Goal: Task Accomplishment & Management: Manage account settings

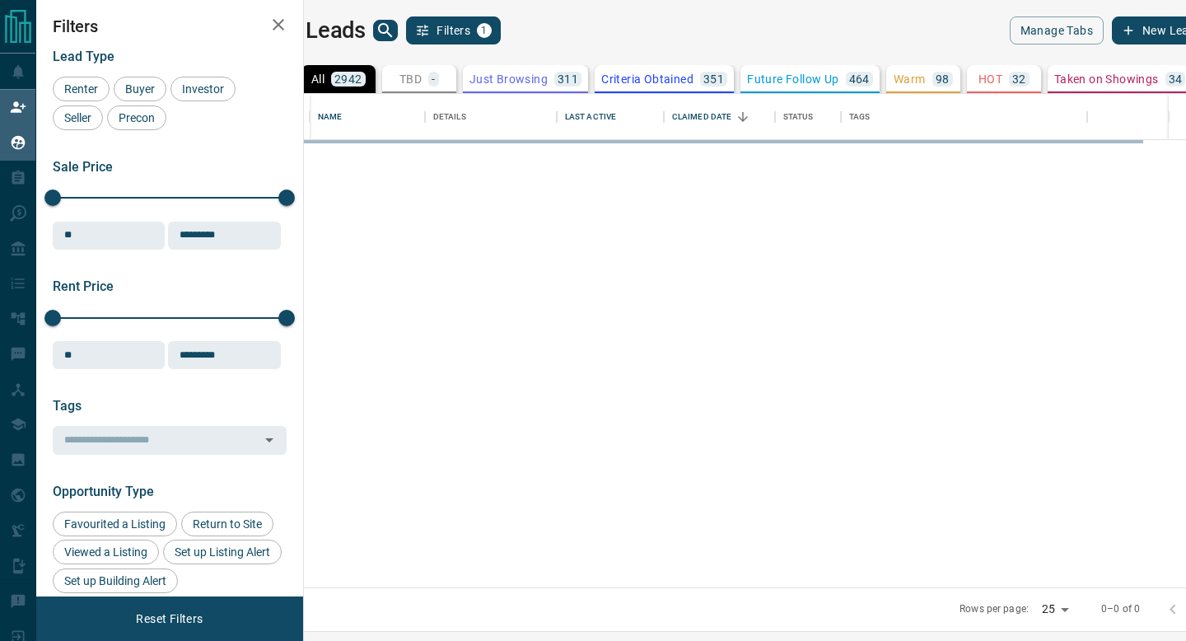
scroll to position [493, 875]
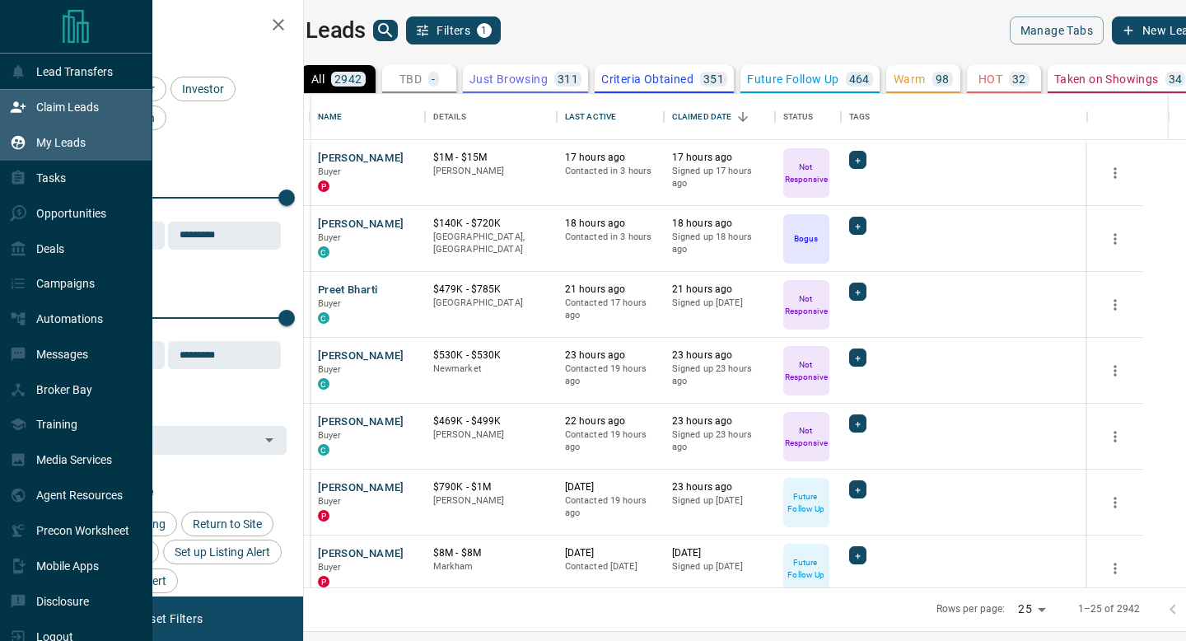
click at [5, 113] on div "Claim Leads" at bounding box center [76, 107] width 152 height 35
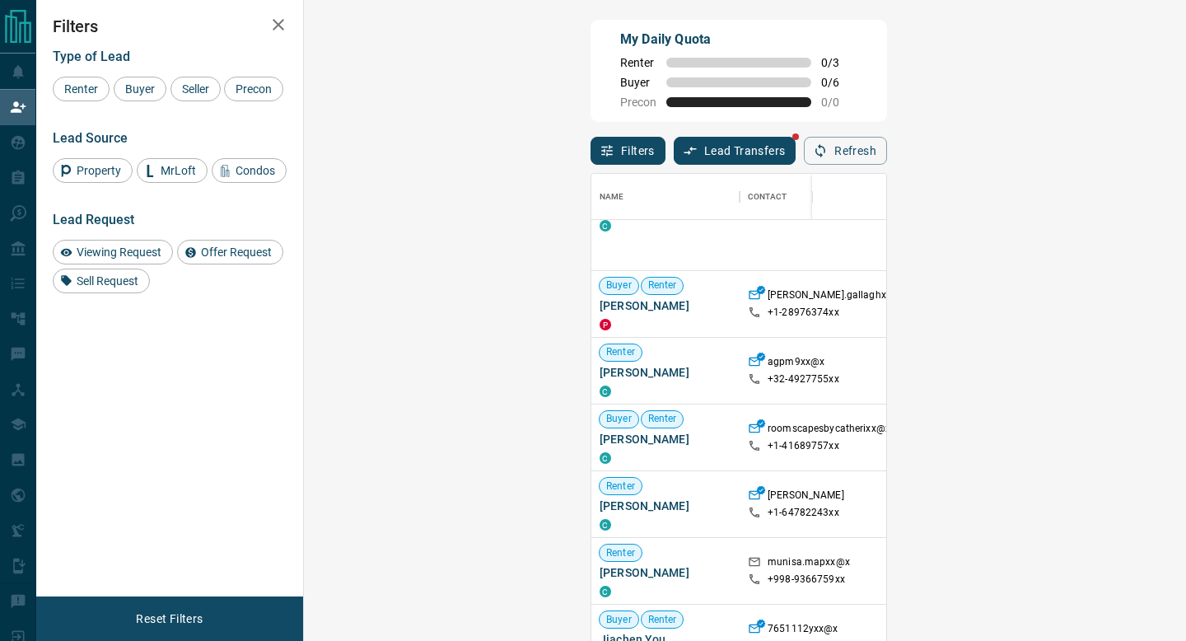
scroll to position [212, 0]
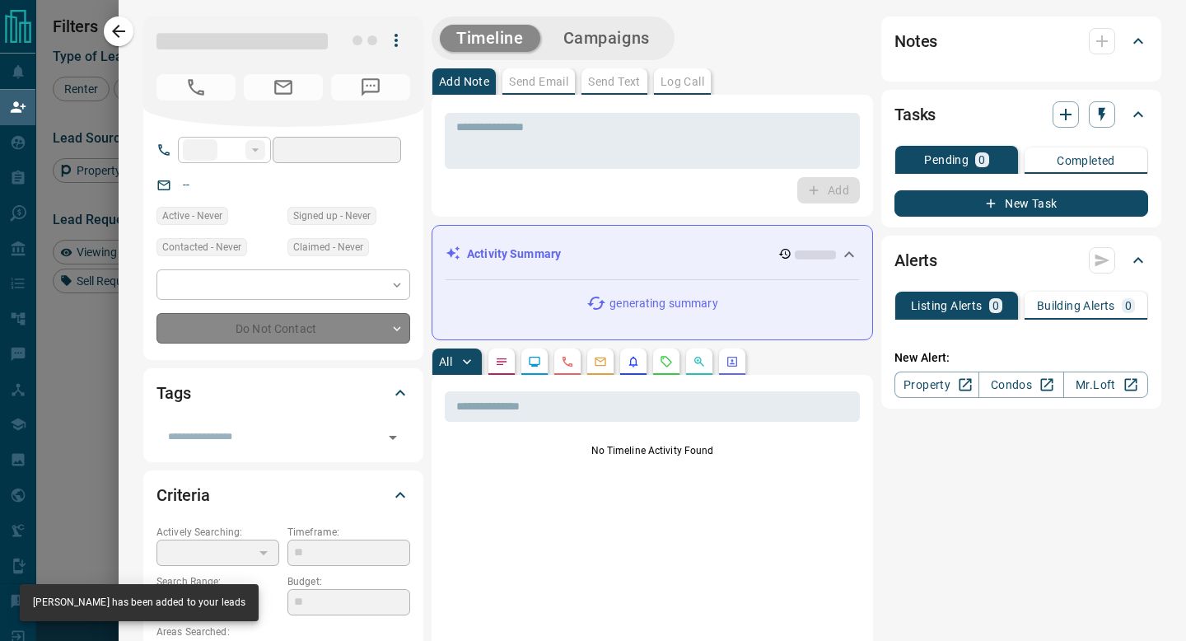
type input "**"
type input "**********"
type input "**"
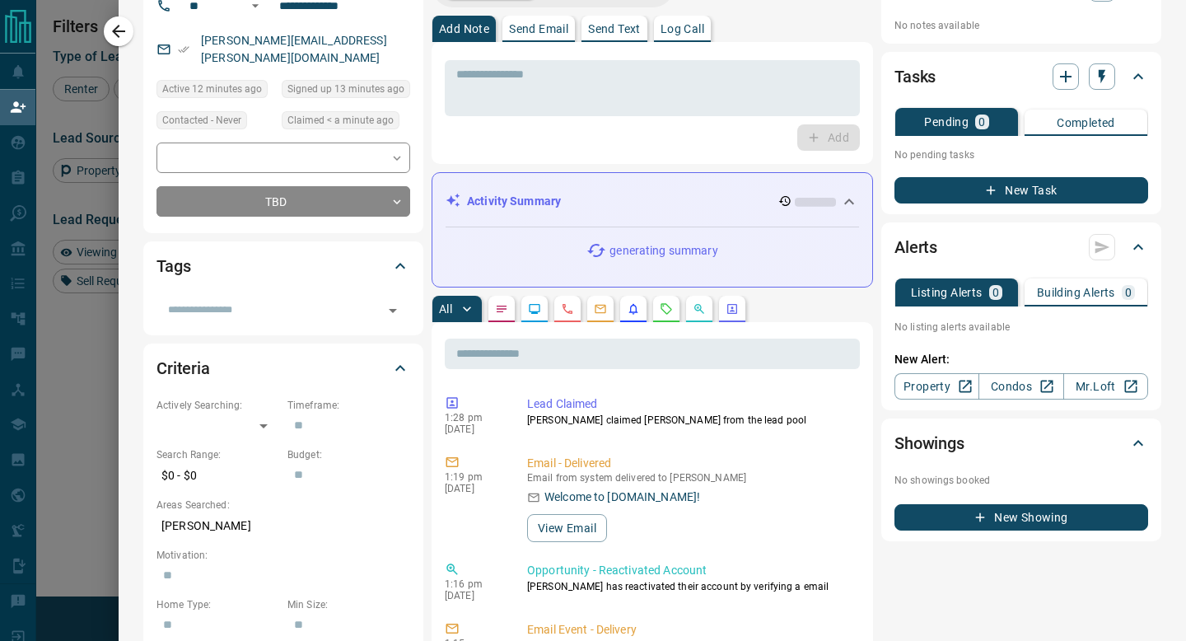
scroll to position [0, 0]
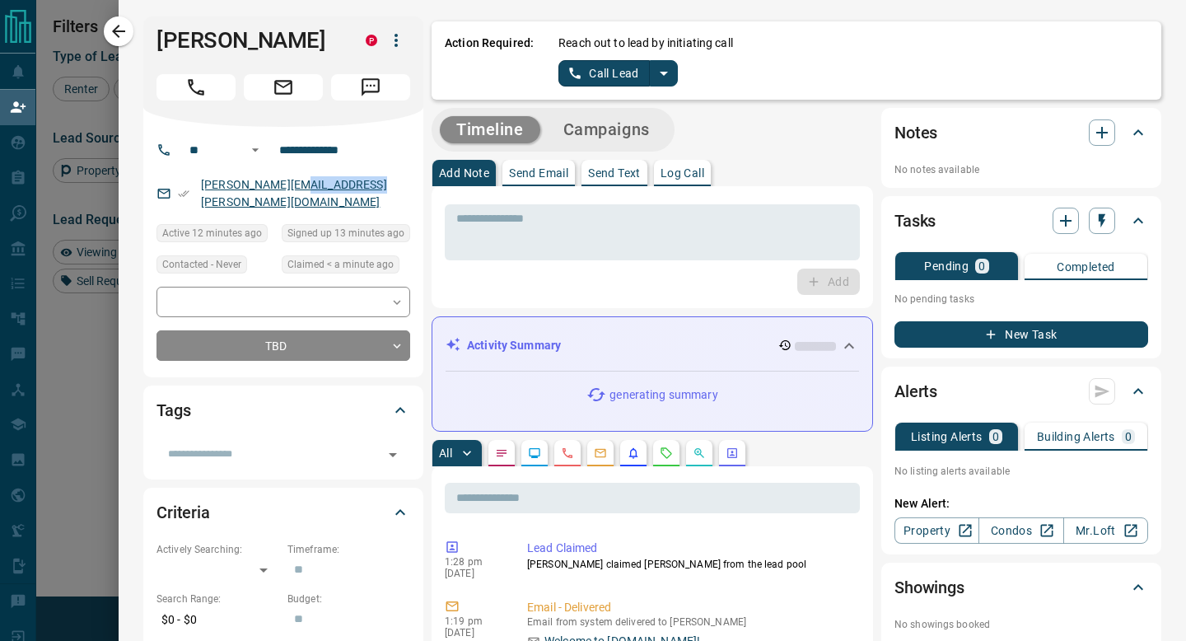
drag, startPoint x: 368, startPoint y: 181, endPoint x: 283, endPoint y: 182, distance: 84.8
click at [283, 182] on div "[PERSON_NAME][EMAIL_ADDRESS][PERSON_NAME][DOMAIN_NAME]" at bounding box center [283, 193] width 254 height 44
copy link "[DOMAIN_NAME]"
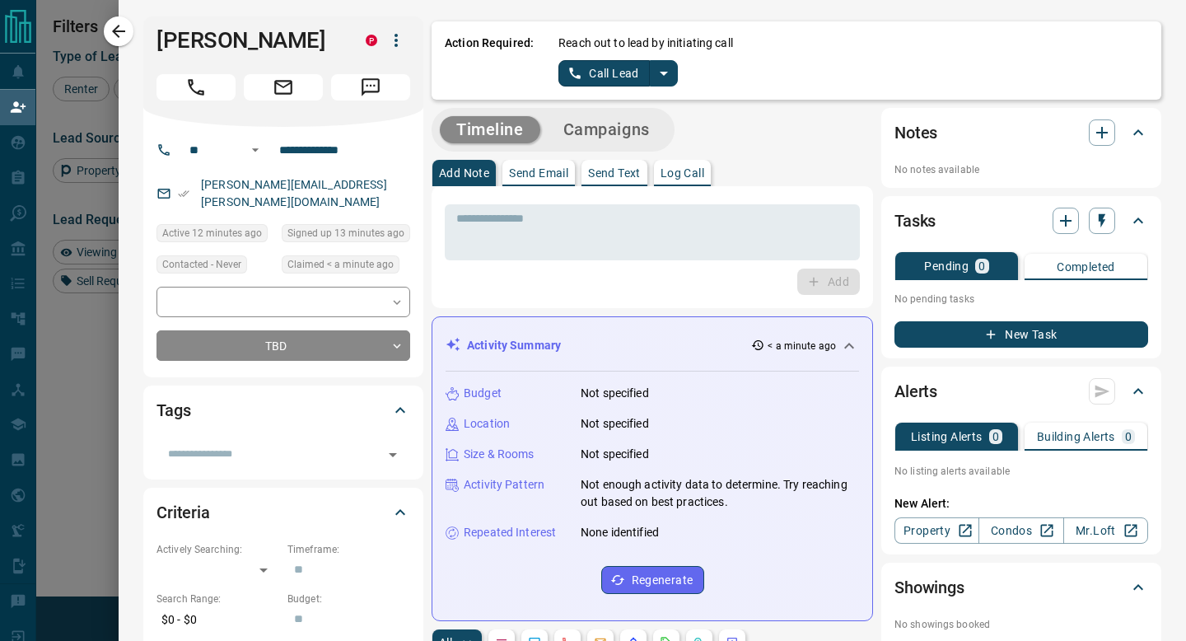
click at [412, 175] on div "**********" at bounding box center [283, 252] width 280 height 250
click at [668, 79] on icon "split button" at bounding box center [664, 73] width 20 height 20
click at [745, 174] on div "Add Note Send Email Send Text Log Call" at bounding box center [652, 173] width 441 height 26
click at [663, 75] on icon "split button" at bounding box center [664, 73] width 20 height 20
click at [617, 135] on li "Log Manual Call" at bounding box center [617, 130] width 100 height 25
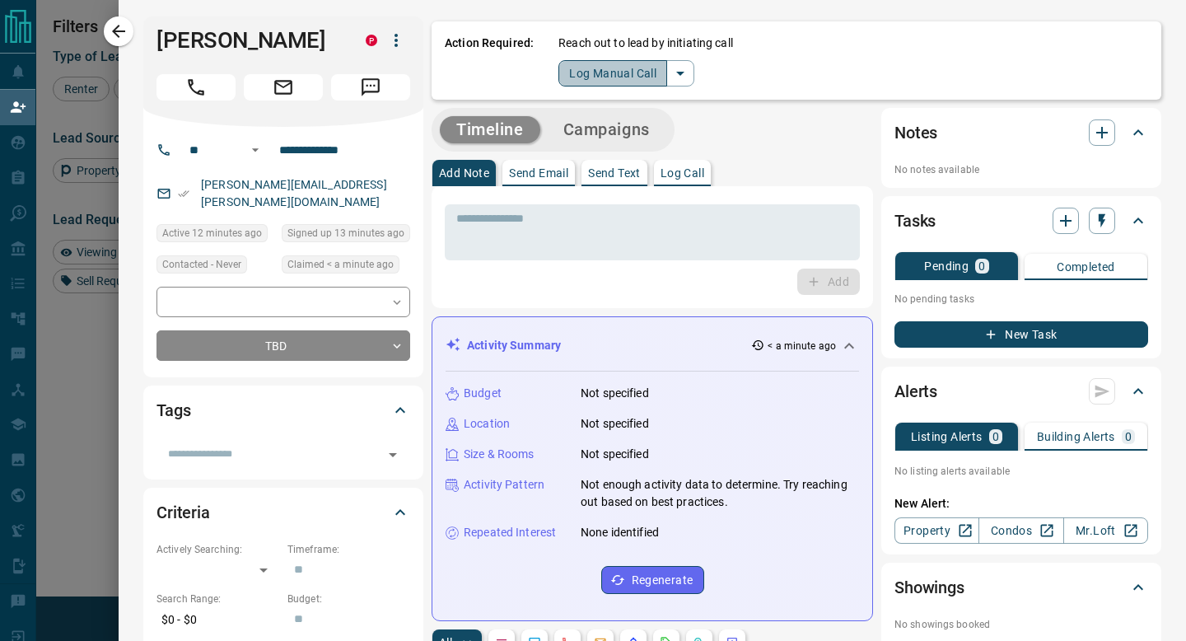
click at [572, 70] on button "Log Manual Call" at bounding box center [612, 73] width 109 height 26
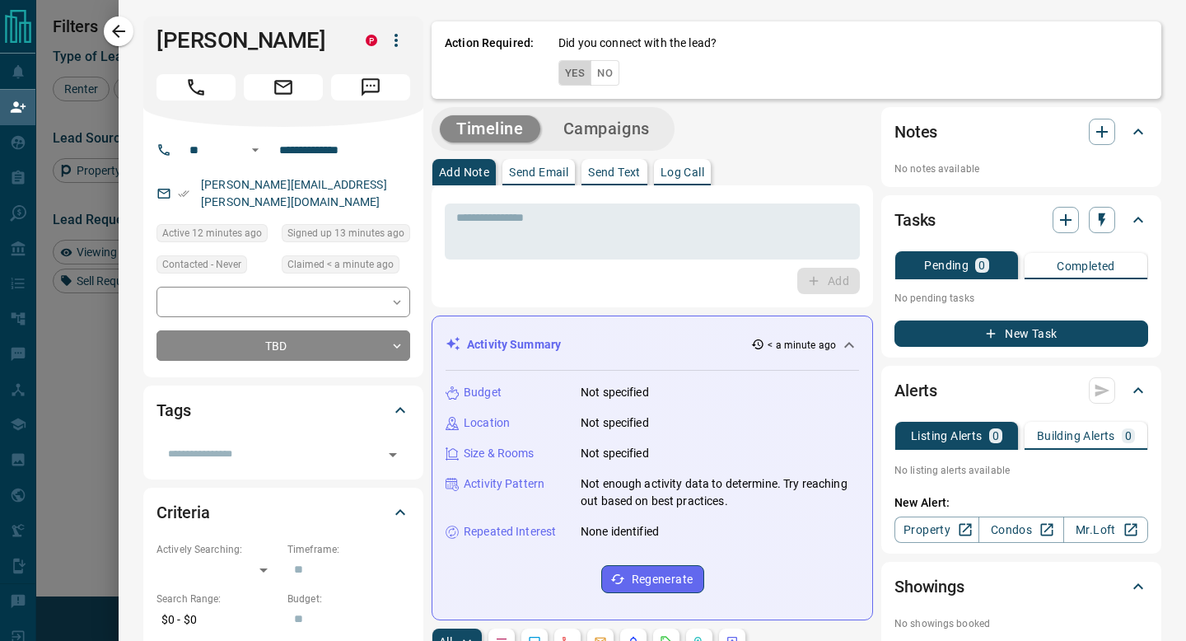
click at [571, 70] on button "Yes" at bounding box center [574, 73] width 33 height 26
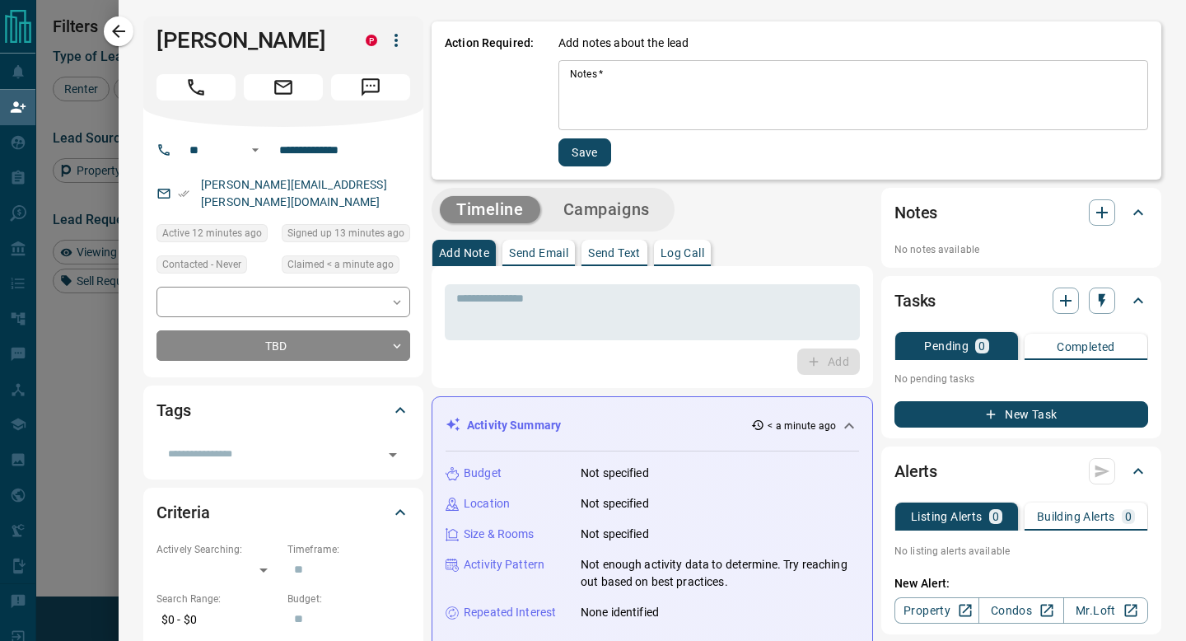
click at [618, 81] on textarea "Notes   *" at bounding box center [853, 96] width 567 height 56
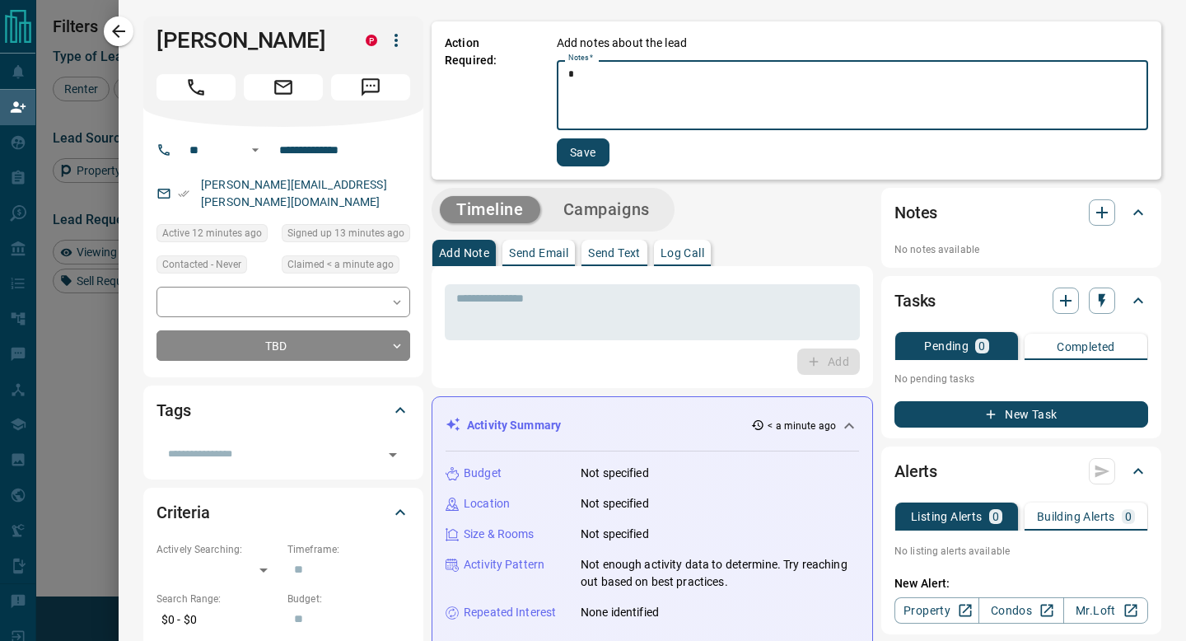
type textarea "*"
click at [592, 155] on button "Save" at bounding box center [583, 152] width 53 height 28
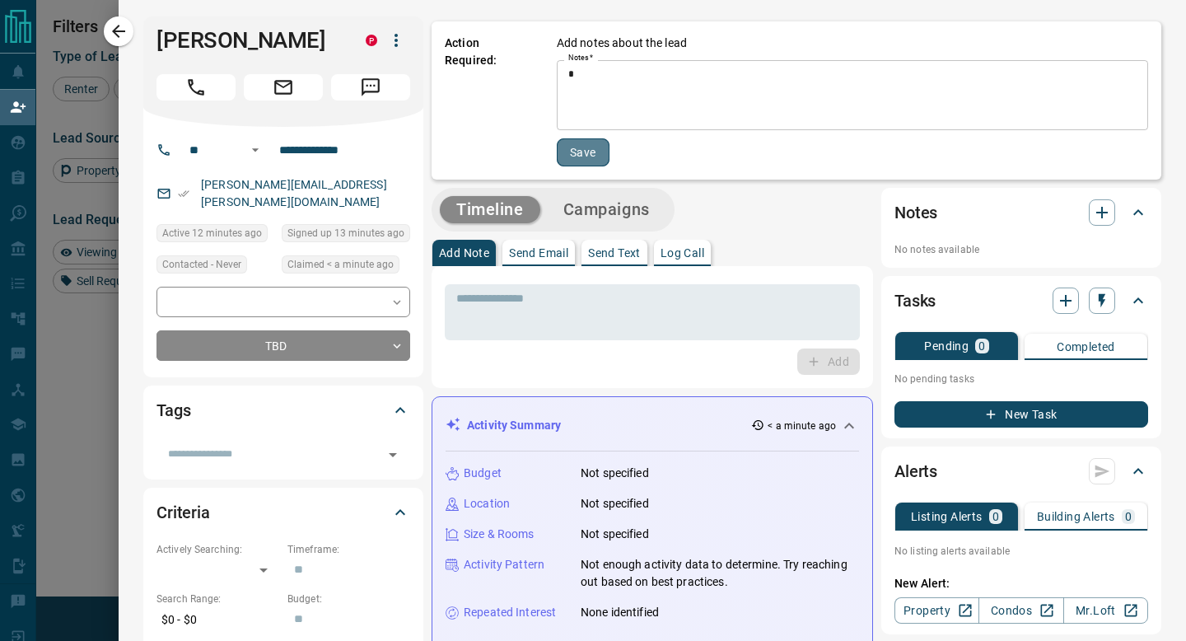
click at [592, 156] on button "Save" at bounding box center [583, 152] width 53 height 28
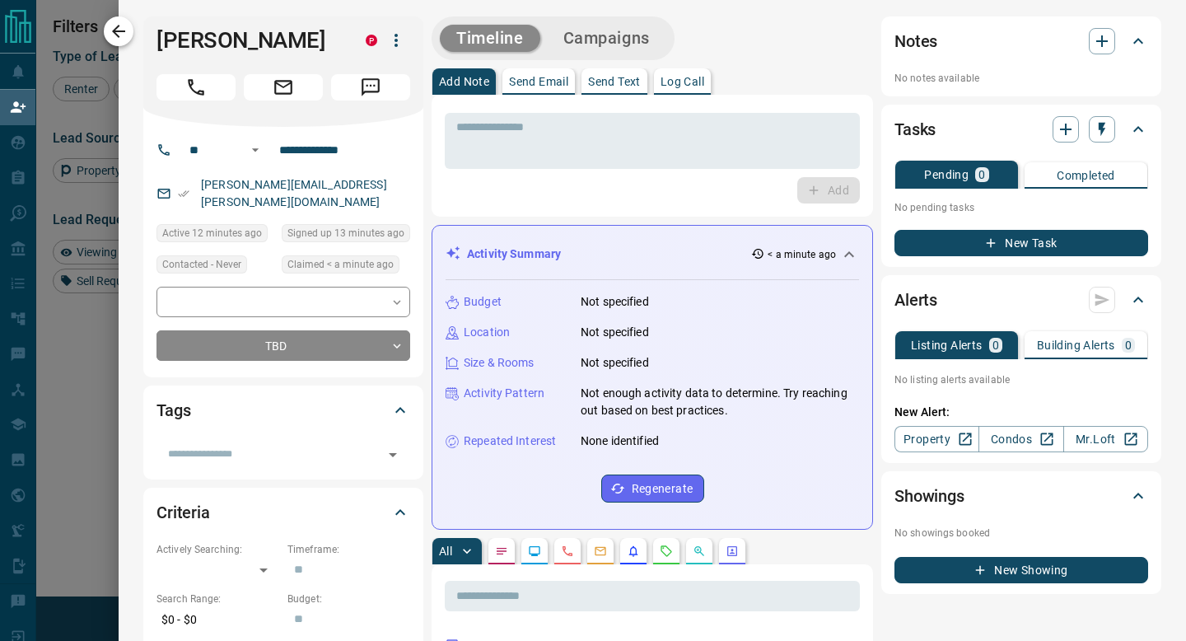
drag, startPoint x: 592, startPoint y: 156, endPoint x: 116, endPoint y: 21, distance: 494.6
click at [119, 21] on div "**********" at bounding box center [652, 320] width 1067 height 641
click at [116, 21] on icon "button" at bounding box center [119, 31] width 20 height 20
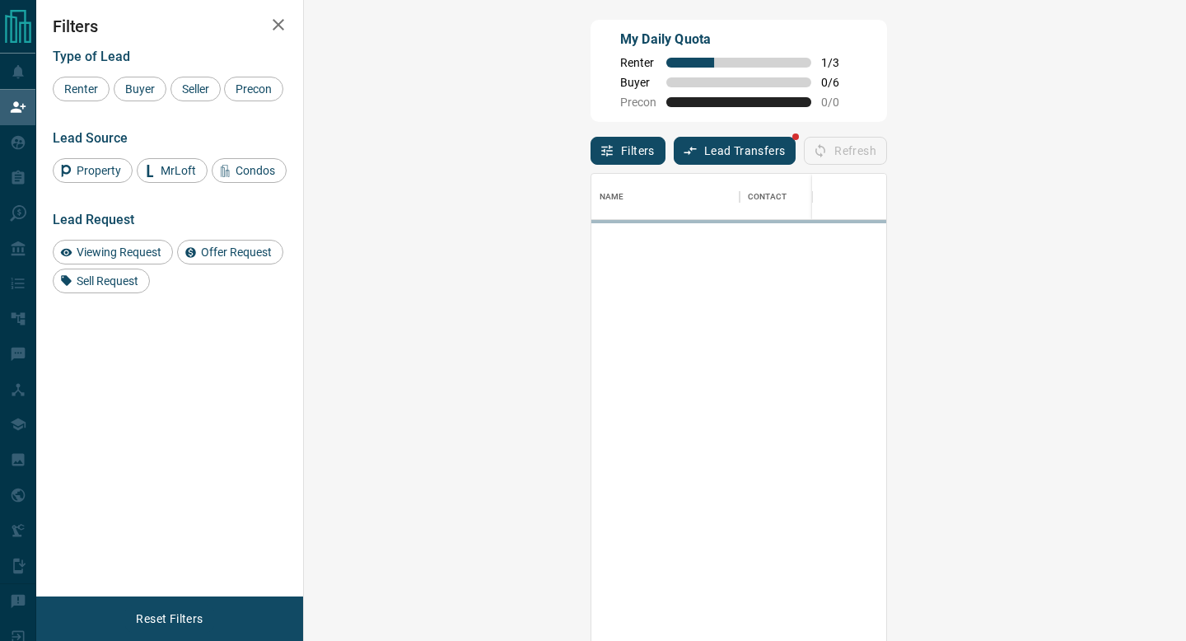
scroll to position [486, 847]
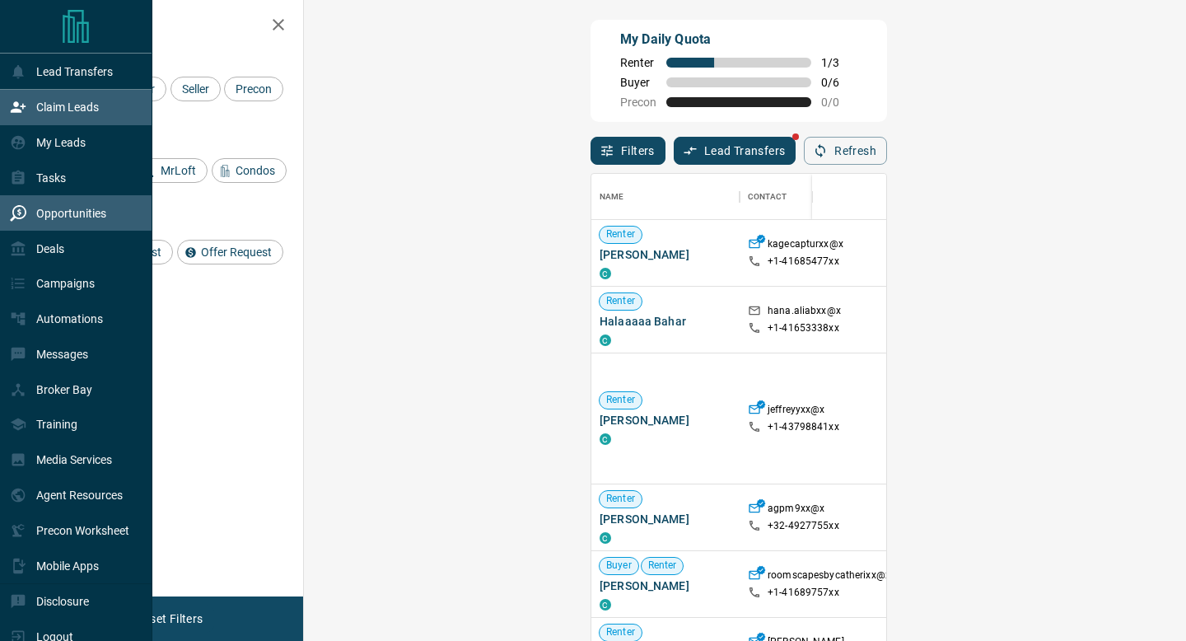
click at [71, 222] on div "Opportunities" at bounding box center [58, 212] width 96 height 27
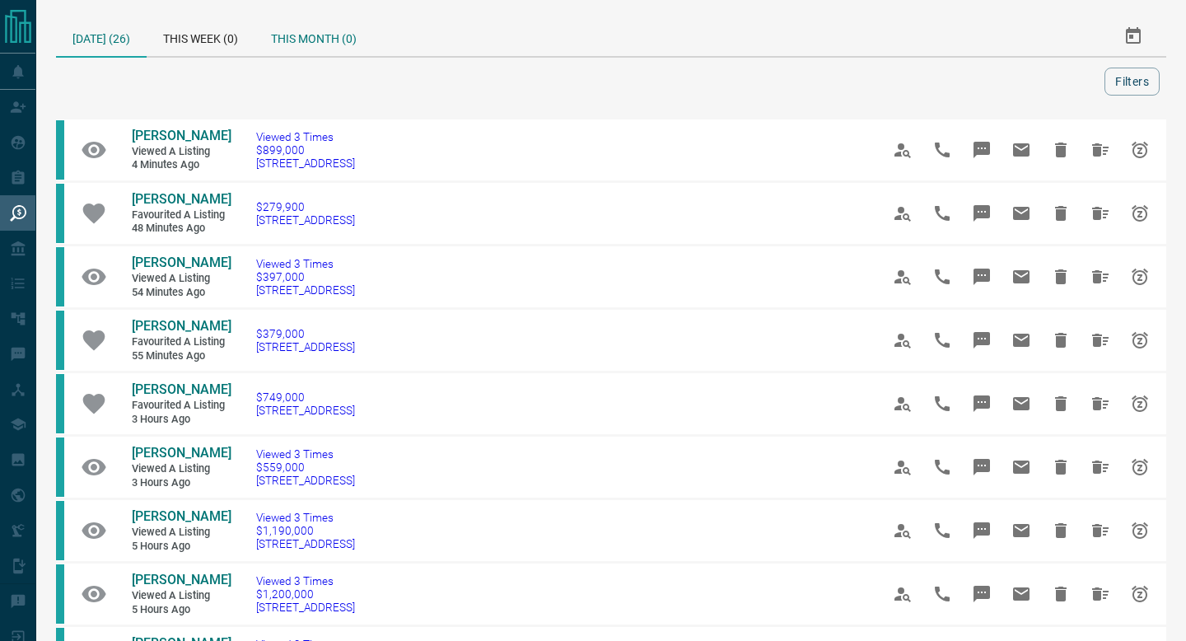
click at [361, 17] on div "This Month (0)" at bounding box center [313, 36] width 119 height 40
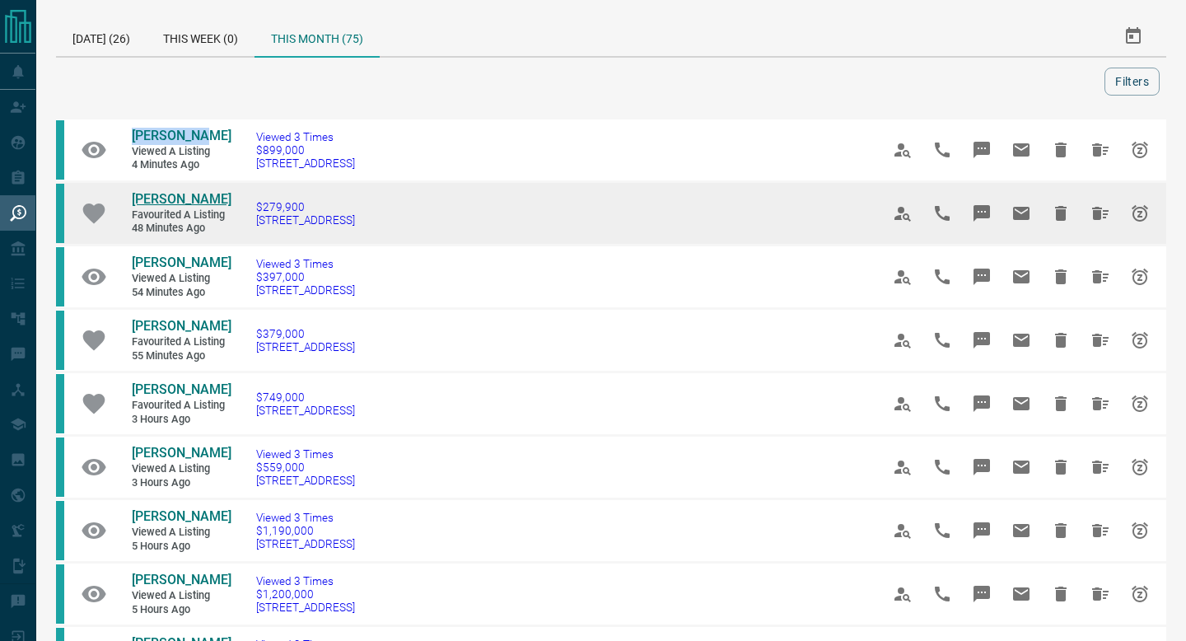
click at [171, 199] on span "[PERSON_NAME]" at bounding box center [182, 199] width 100 height 16
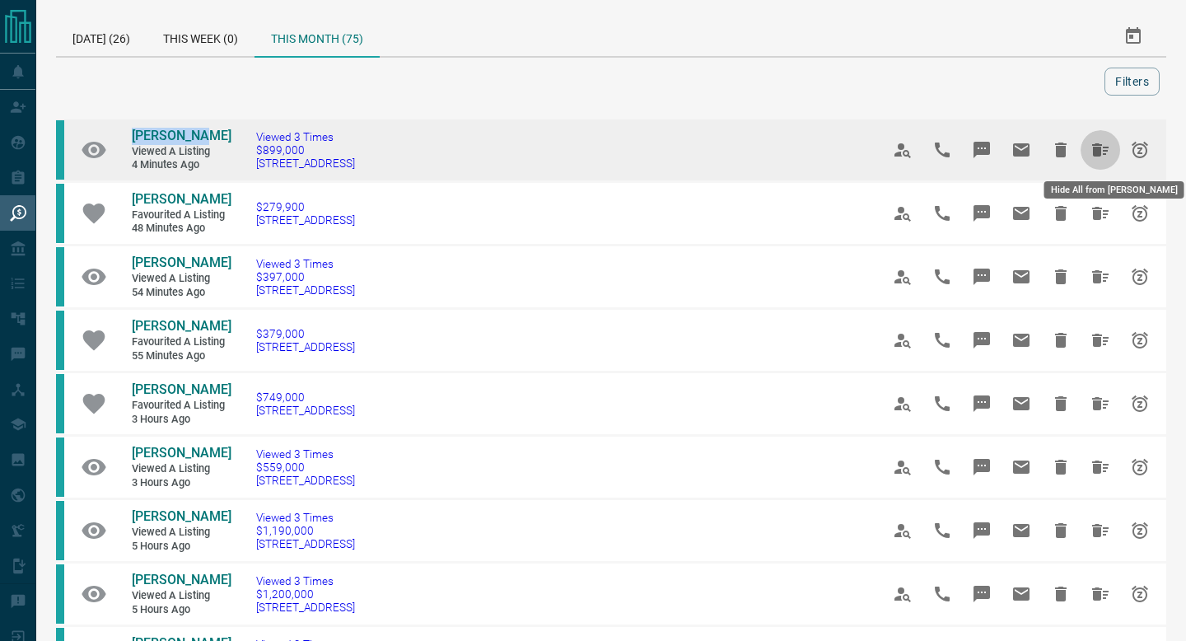
click at [1097, 141] on icon "Hide All from Josie Lane" at bounding box center [1100, 150] width 20 height 20
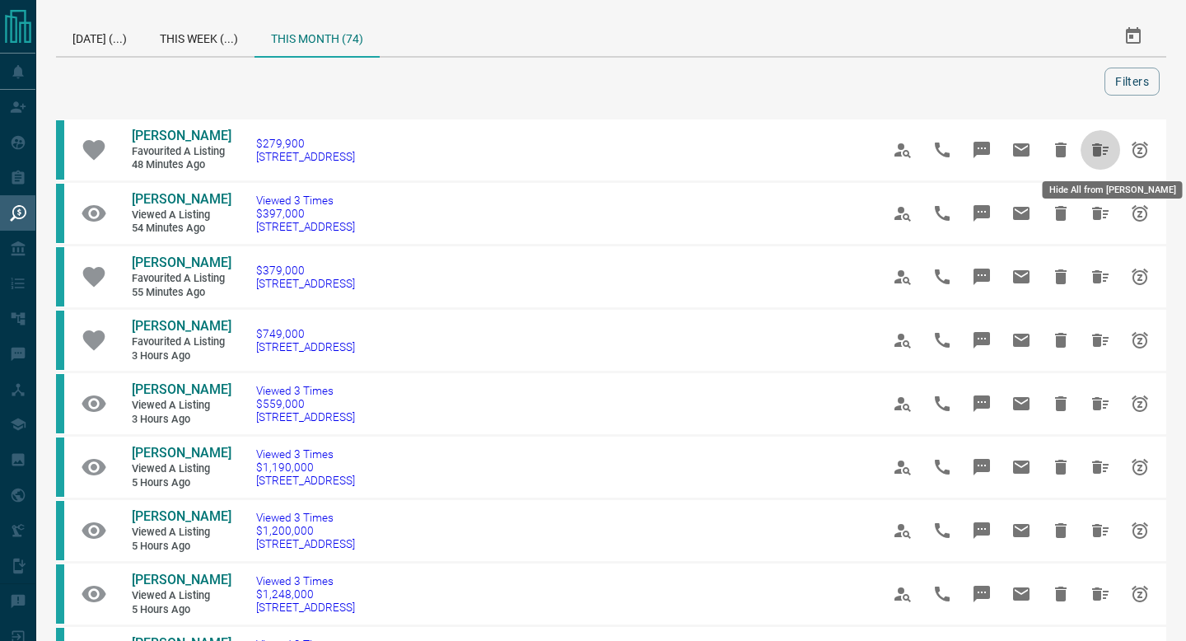
click at [1097, 141] on icon "Hide All from Arpan Patel" at bounding box center [1100, 150] width 20 height 20
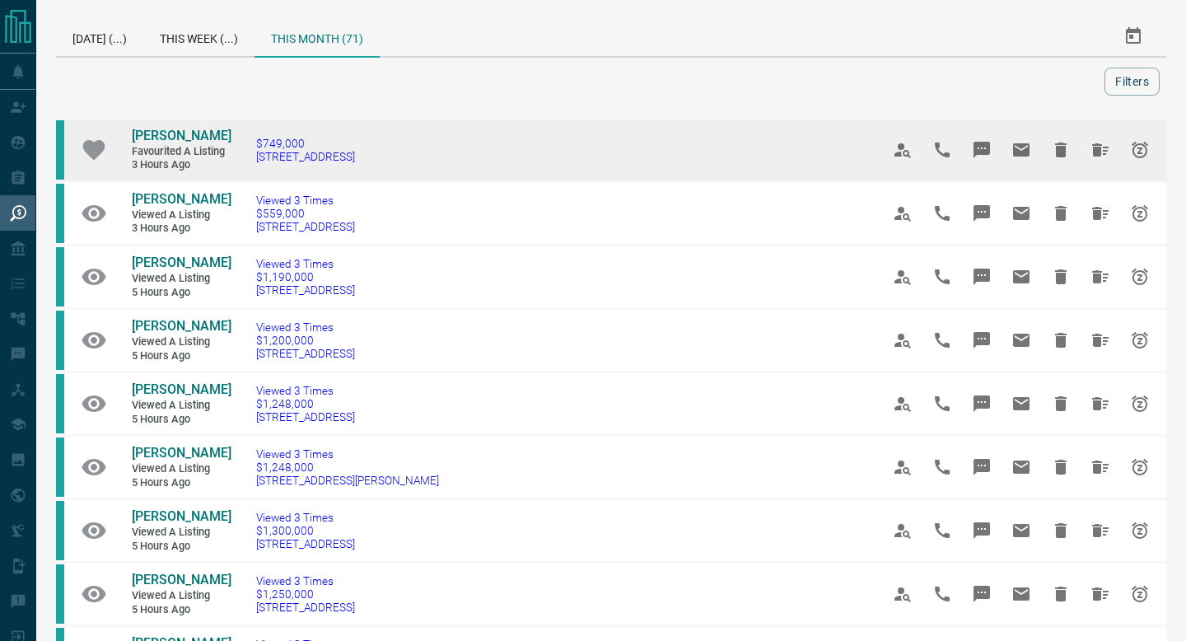
click at [206, 138] on link "[PERSON_NAME]" at bounding box center [181, 136] width 99 height 17
click at [1103, 153] on icon "Hide All from Ron Lucente" at bounding box center [1100, 149] width 16 height 13
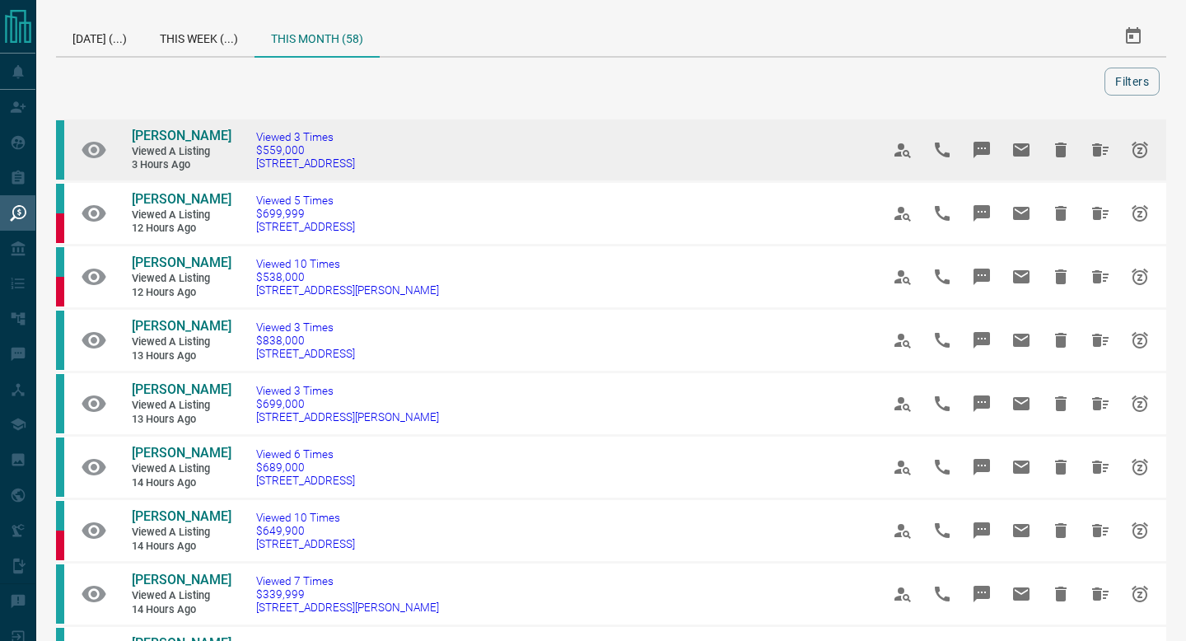
click at [452, 146] on td "Viewed 3 Times $559,000 [STREET_ADDRESS]" at bounding box center [543, 150] width 624 height 63
click at [226, 163] on span "3 hours ago" at bounding box center [181, 165] width 99 height 14
click at [161, 136] on span "[PERSON_NAME]" at bounding box center [182, 136] width 100 height 16
click at [1102, 151] on icon "Hide All from David Dalton" at bounding box center [1100, 150] width 20 height 20
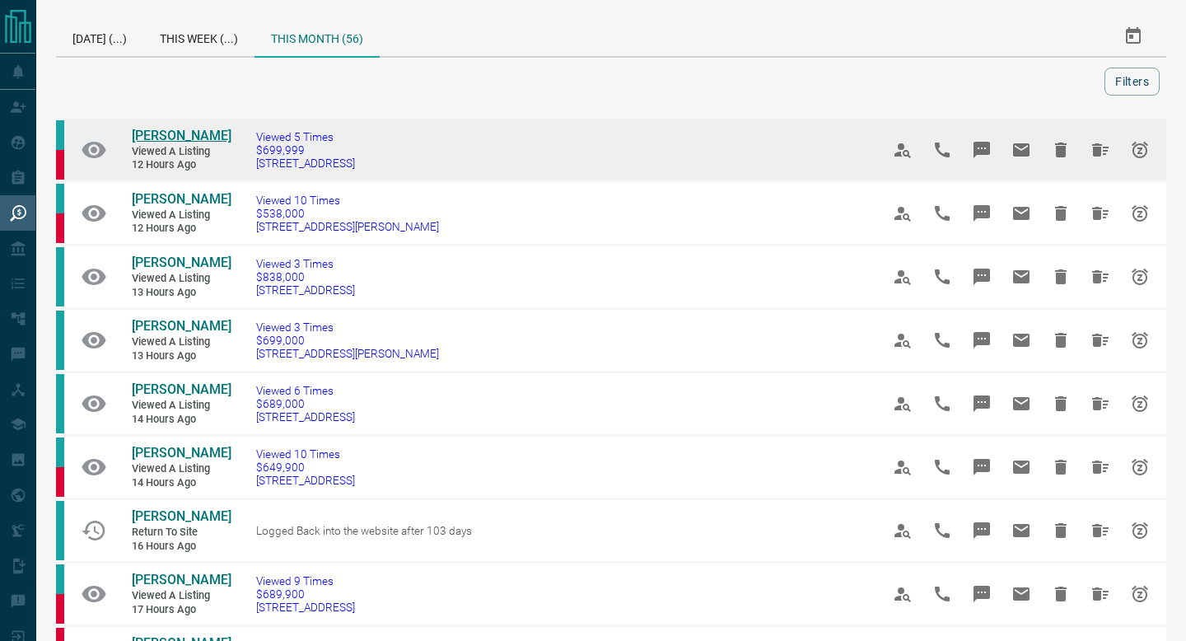
click at [163, 142] on span "[PERSON_NAME]" at bounding box center [182, 136] width 100 height 16
click at [1114, 158] on button "Hide All from Kriselle Gonsalves" at bounding box center [1101, 150] width 40 height 40
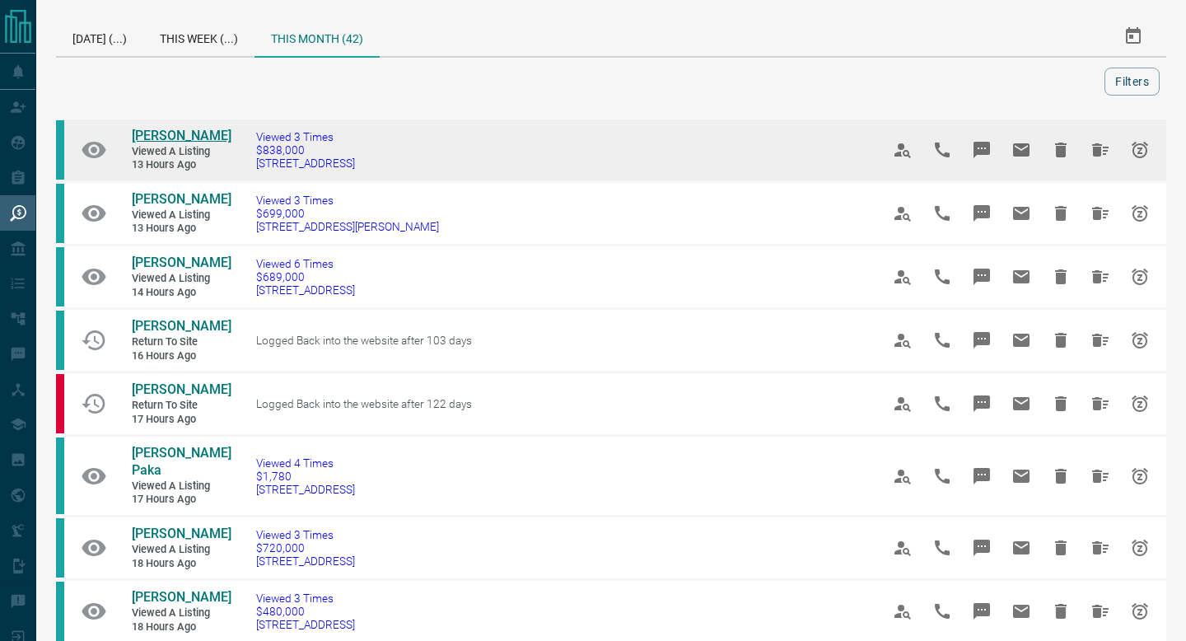
click at [153, 129] on span "[PERSON_NAME]" at bounding box center [182, 136] width 100 height 16
click at [1098, 151] on icon "Hide All from Kelvin Tse" at bounding box center [1100, 149] width 16 height 13
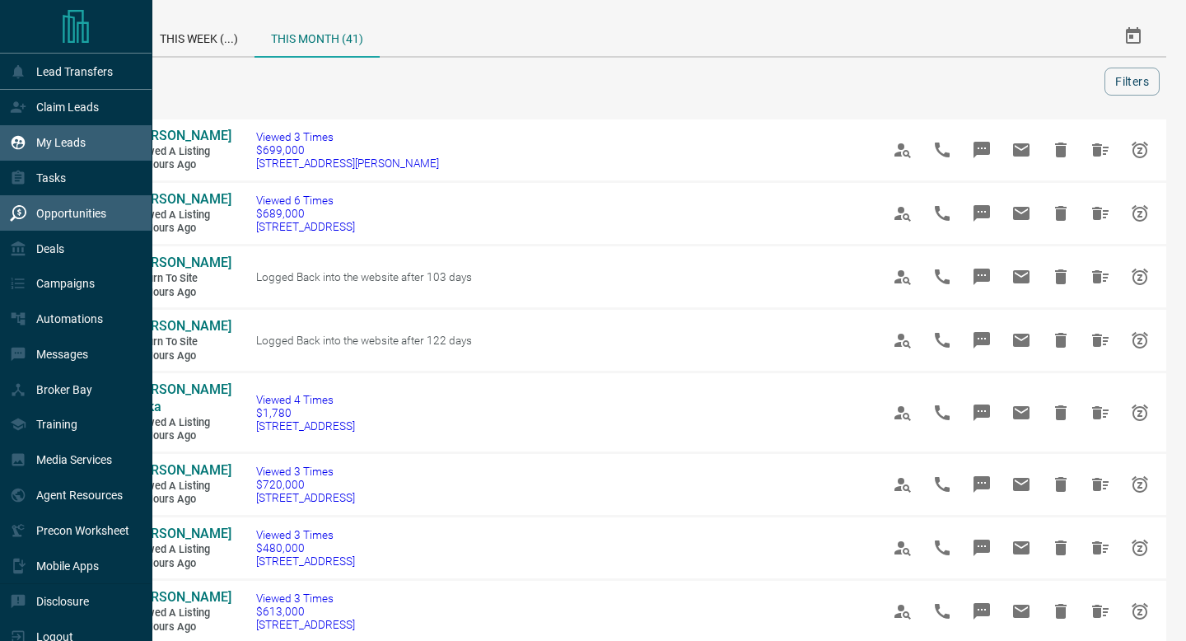
click at [17, 138] on icon at bounding box center [19, 143] width 14 height 14
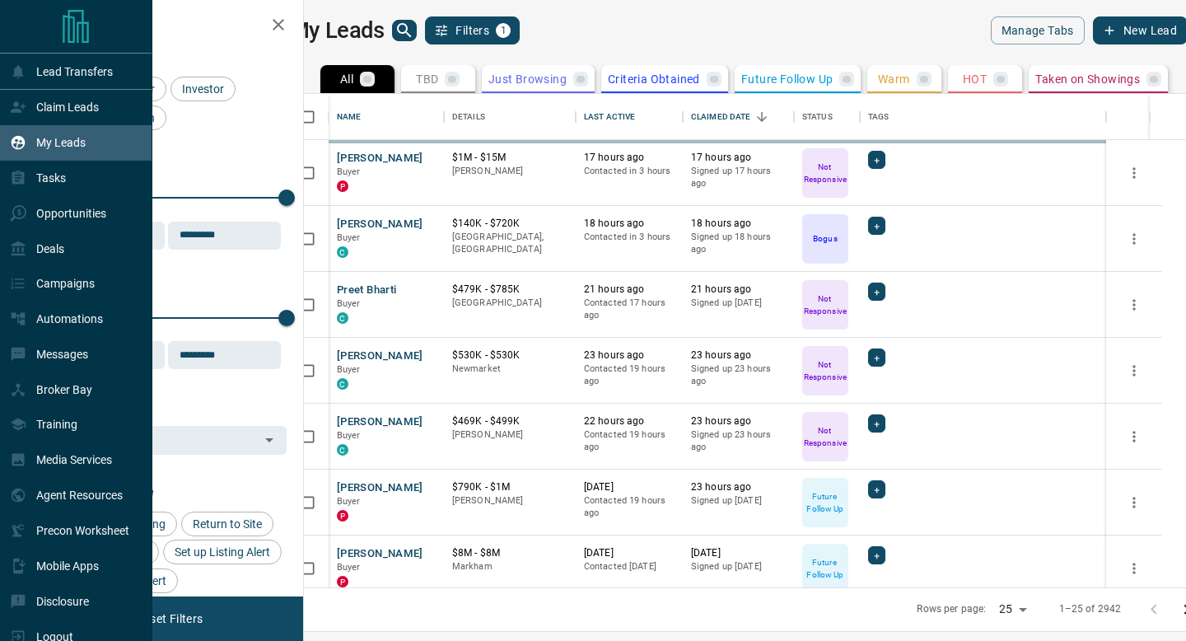
scroll to position [493, 875]
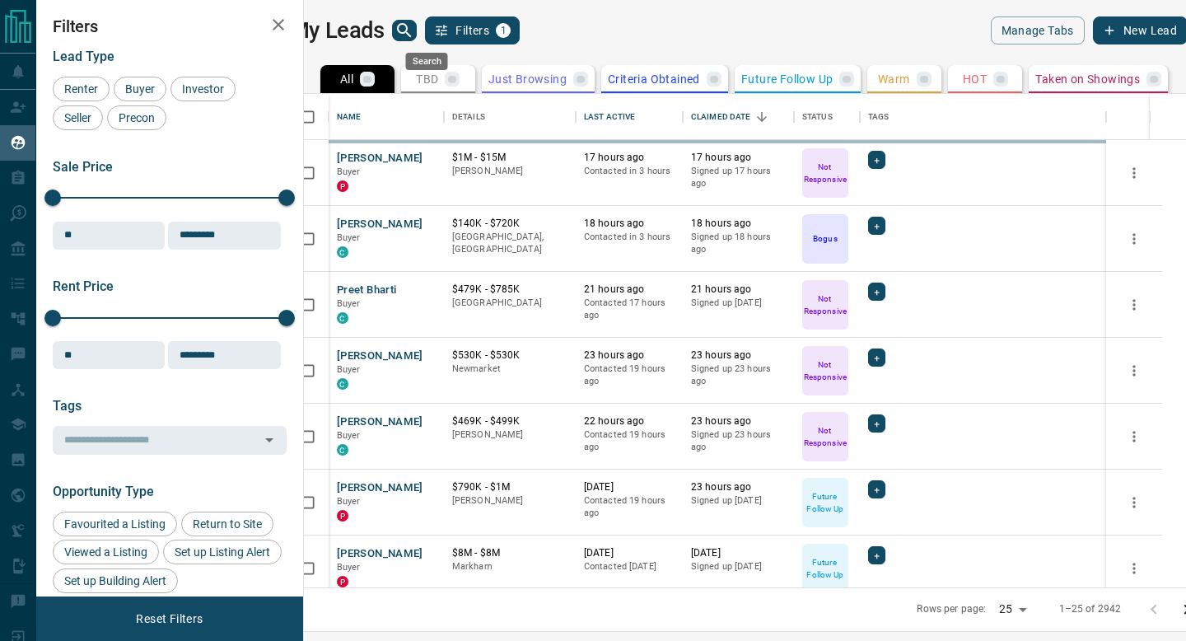
click at [414, 36] on icon "search button" at bounding box center [404, 31] width 20 height 20
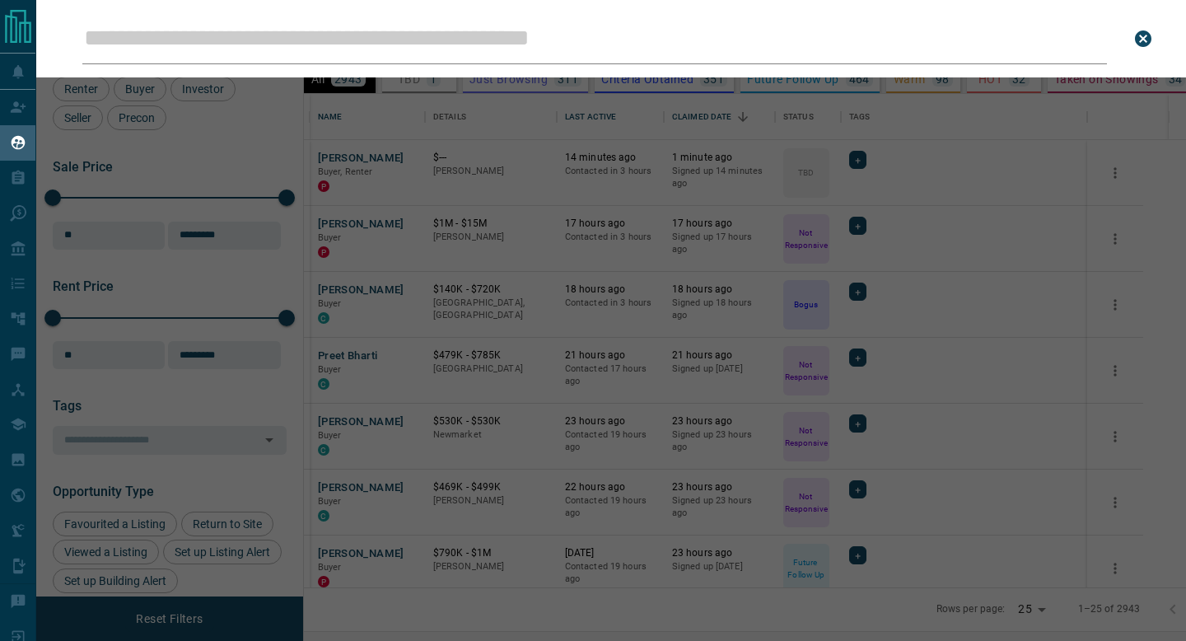
type input "**********"
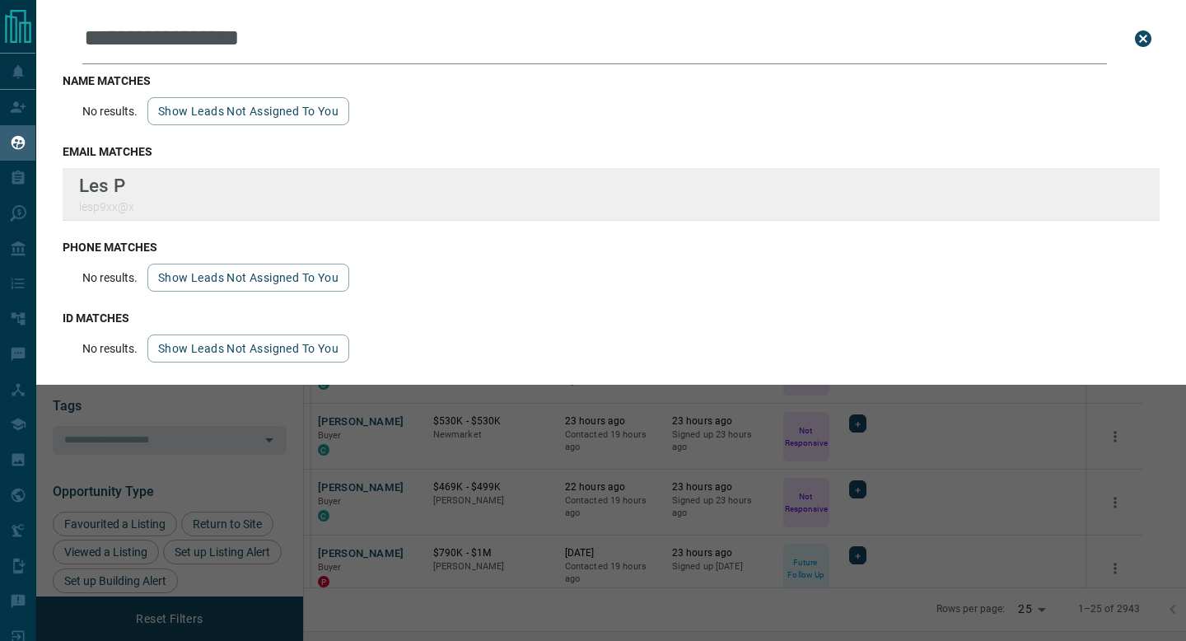
click at [0, 0] on div "**********" at bounding box center [593, 310] width 1186 height 620
